Goal: Task Accomplishment & Management: Complete application form

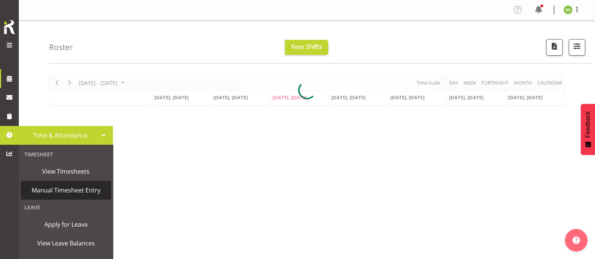
click at [52, 193] on span "Manual Timesheet Entry" at bounding box center [65, 190] width 83 height 11
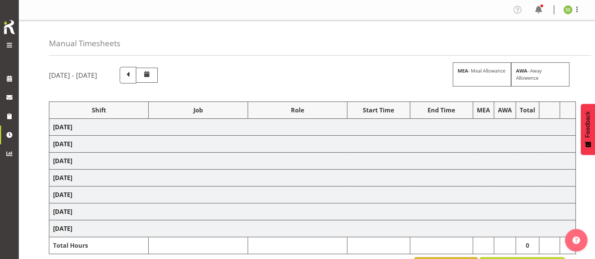
select select "38155"
select select "69"
select select "38155"
select select "69"
select select "38155"
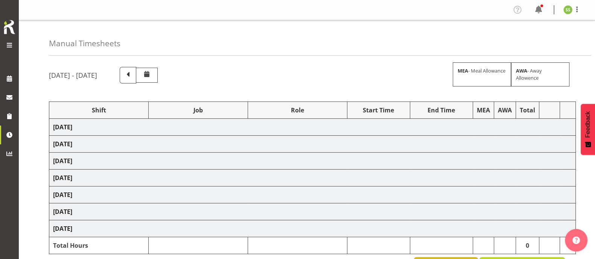
select select "69"
select select "38155"
select select "69"
select select "38155"
select select "69"
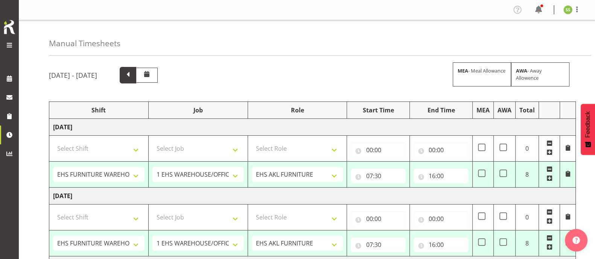
click at [133, 73] on span at bounding box center [128, 75] width 10 height 10
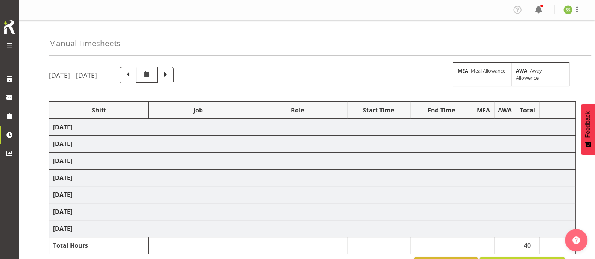
select select "38155"
select select "69"
select select "38155"
select select "69"
select select "38155"
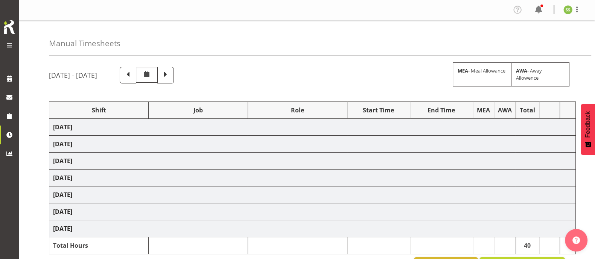
select select "69"
select select "82021"
select select "9932"
select select "38155"
select select "69"
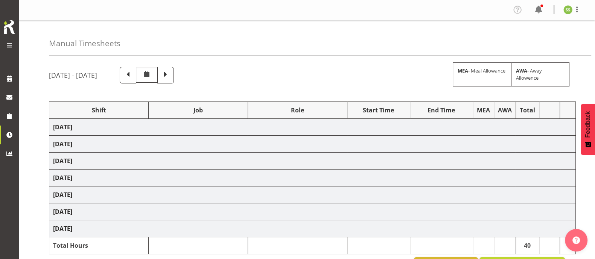
select select "38155"
select select "69"
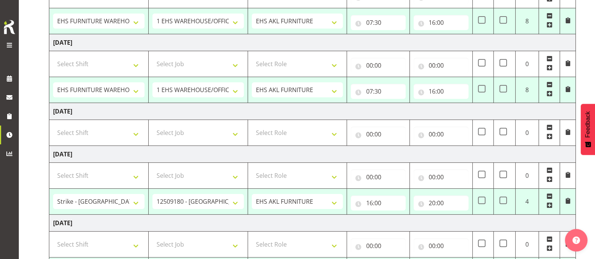
scroll to position [269, 0]
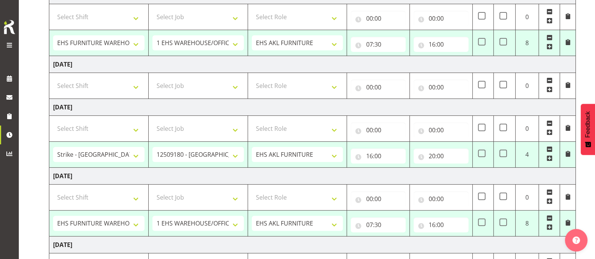
click at [551, 147] on span at bounding box center [549, 149] width 6 height 6
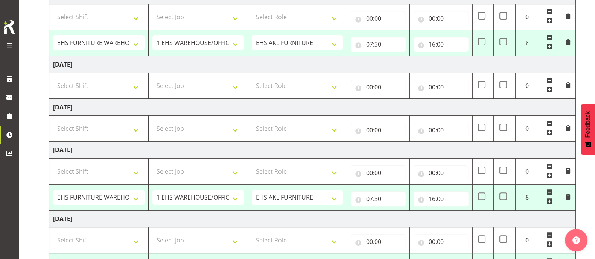
click at [550, 144] on td "Monday 15th September 2025" at bounding box center [312, 150] width 527 height 17
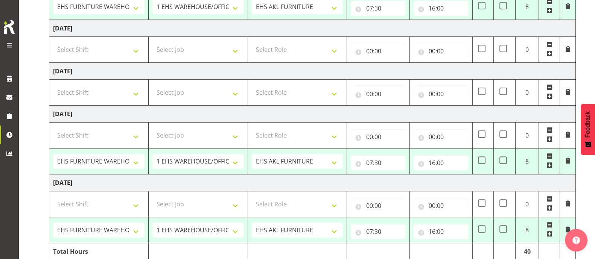
scroll to position [338, 0]
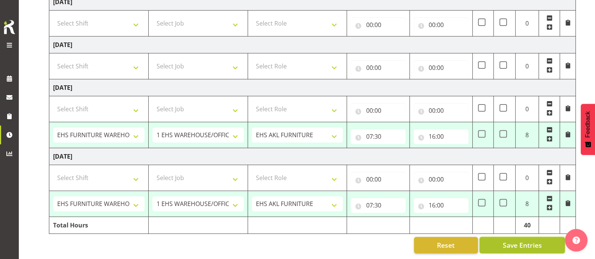
click at [533, 241] on span "Save Entries" at bounding box center [521, 246] width 39 height 10
select select "38155"
select select "69"
type input "07:30"
type input "16:00"
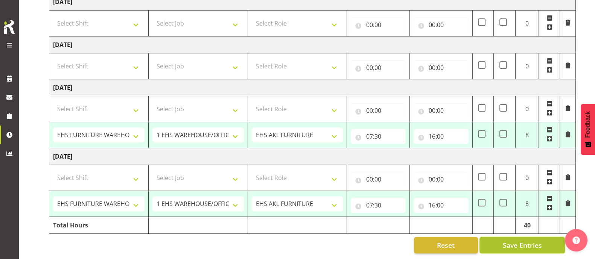
select select "38155"
select select "69"
type input "07:30"
type input "16:00"
select select "38155"
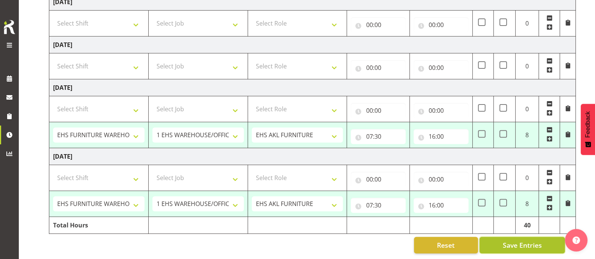
select select "69"
type input "07:30"
type input "16:00"
select select "38155"
select select "69"
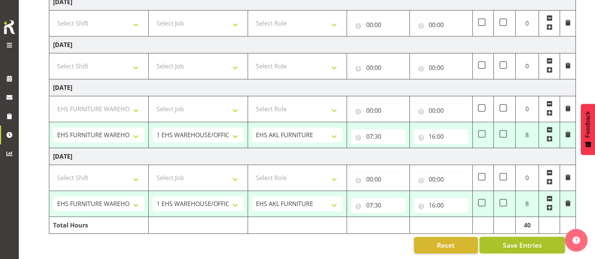
type input "07:30"
type input "16:00"
select select "38155"
select select "69"
type input "07:30"
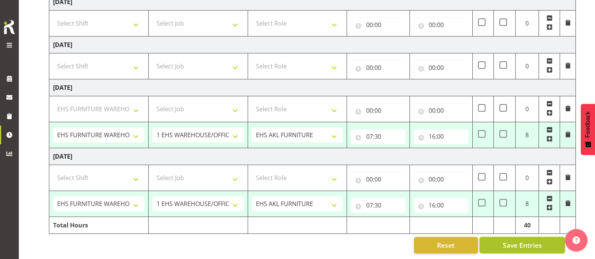
type input "16:00"
select select "38155"
select select "69"
select select "38155"
select select "69"
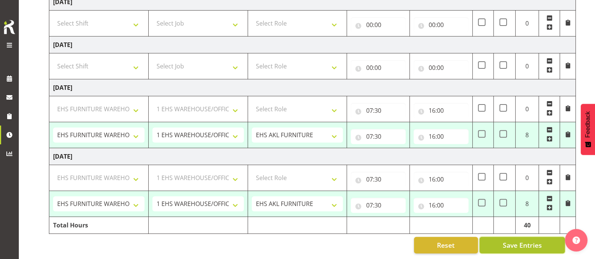
select select "38155"
select select "69"
select select "38155"
select select "69"
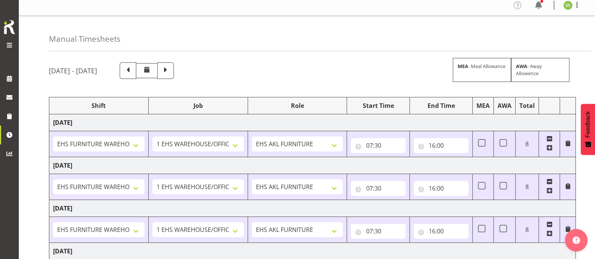
scroll to position [0, 0]
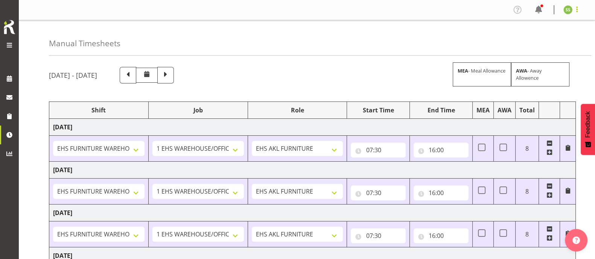
click at [579, 11] on span at bounding box center [576, 9] width 9 height 9
click at [539, 40] on link "Log Out" at bounding box center [545, 40] width 72 height 14
